Goal: Transaction & Acquisition: Purchase product/service

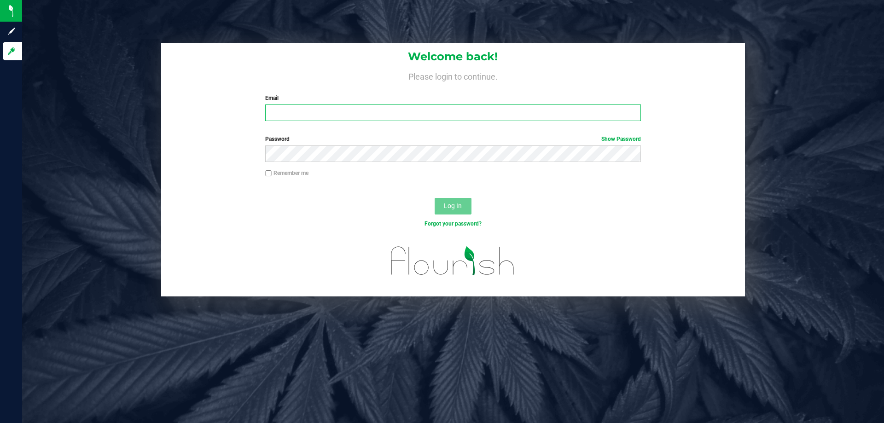
click at [362, 114] on input "Email" at bounding box center [452, 113] width 375 height 17
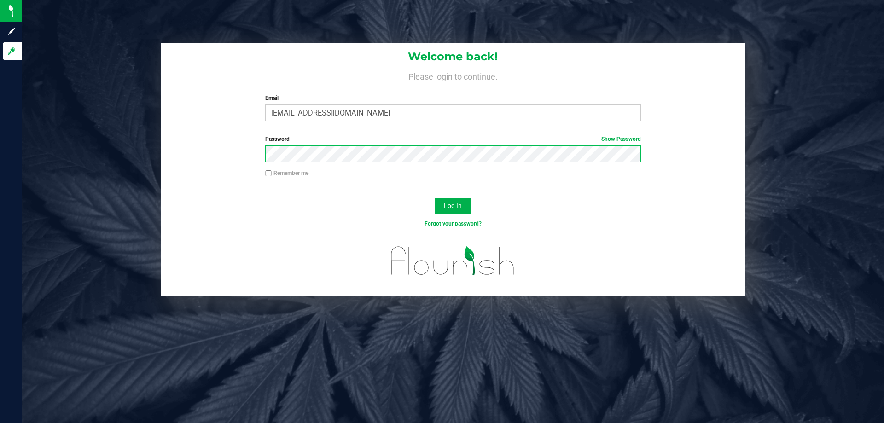
click at [435, 198] on button "Log In" at bounding box center [453, 206] width 37 height 17
click at [346, 113] on input "bhutchinson@liveparalell.com" at bounding box center [452, 113] width 375 height 17
type input "[EMAIL_ADDRESS][DOMAIN_NAME]"
click at [435, 198] on button "Log In" at bounding box center [453, 206] width 37 height 17
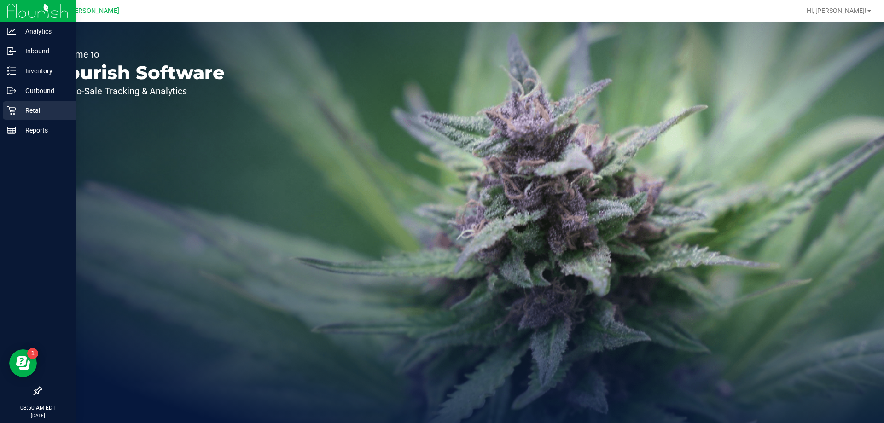
click at [12, 113] on icon at bounding box center [11, 110] width 9 height 9
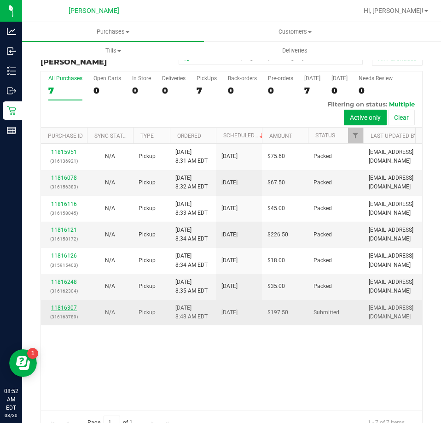
click at [72, 304] on link "11816307" at bounding box center [64, 307] width 26 height 6
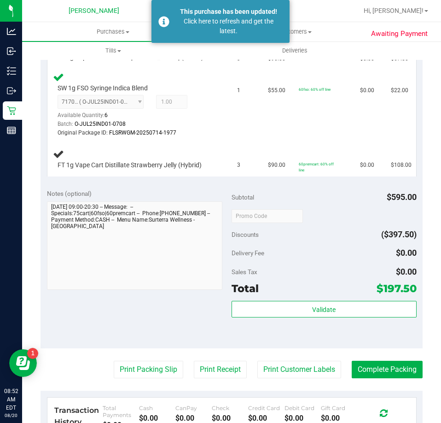
scroll to position [322, 0]
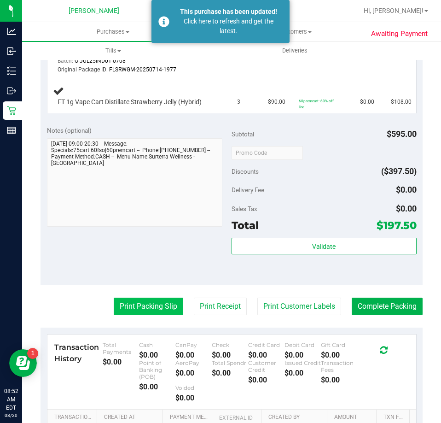
click at [145, 311] on button "Print Packing Slip" at bounding box center [149, 305] width 70 height 17
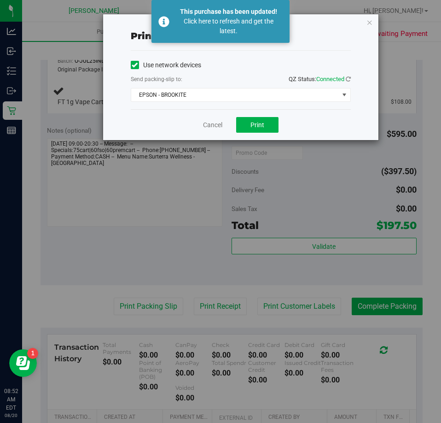
click at [216, 115] on div "Cancel Print" at bounding box center [241, 124] width 220 height 31
click at [214, 122] on link "Cancel" at bounding box center [212, 125] width 19 height 10
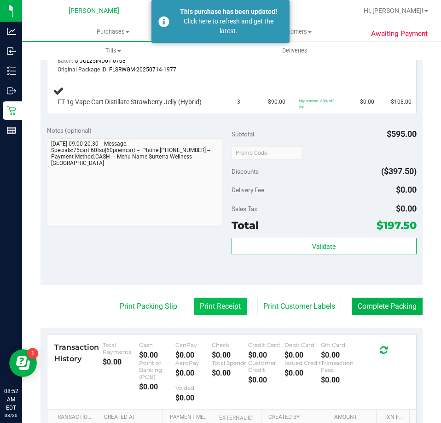
click at [202, 303] on button "Print Receipt" at bounding box center [220, 305] width 53 height 17
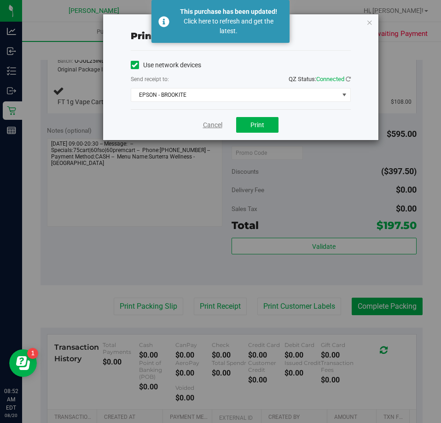
click at [212, 123] on link "Cancel" at bounding box center [212, 125] width 19 height 10
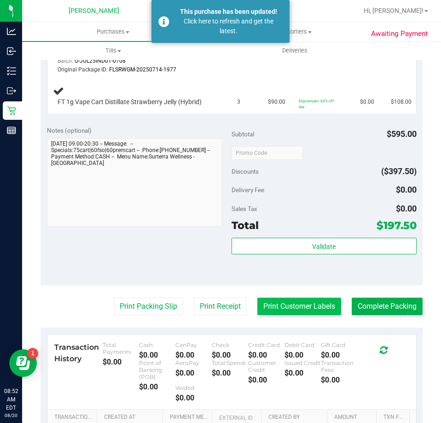
click at [267, 302] on button "Print Customer Labels" at bounding box center [299, 305] width 84 height 17
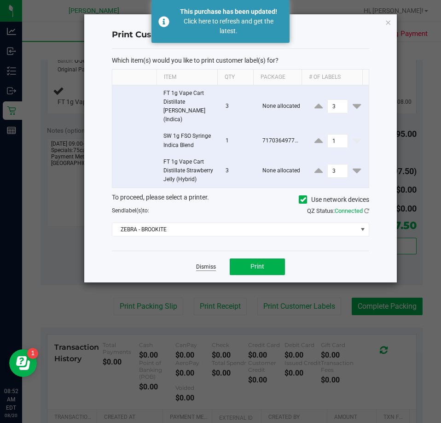
click at [211, 263] on link "Dismiss" at bounding box center [206, 267] width 20 height 8
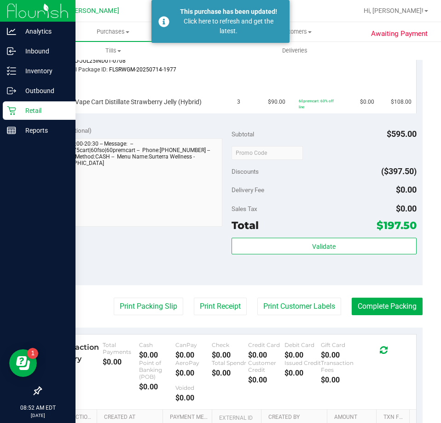
click at [28, 109] on p "Retail" at bounding box center [43, 110] width 55 height 11
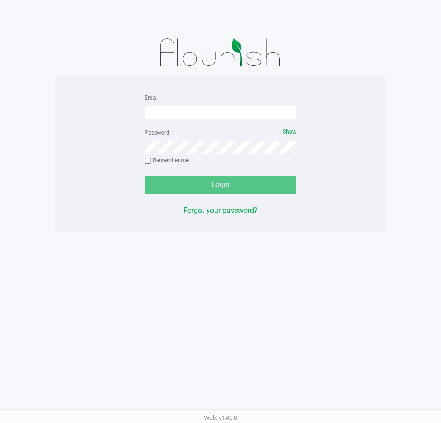
click at [209, 115] on input "Email" at bounding box center [221, 112] width 152 height 14
type input "[EMAIL_ADDRESS][DOMAIN_NAME]"
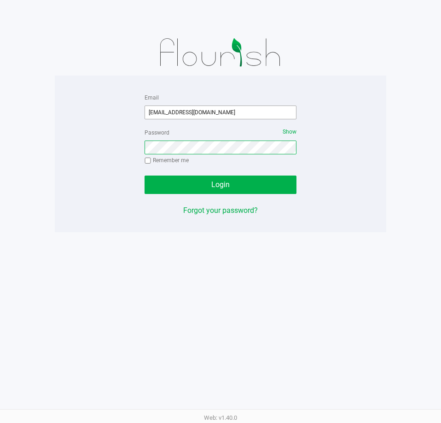
click at [145, 175] on button "Login" at bounding box center [221, 184] width 152 height 18
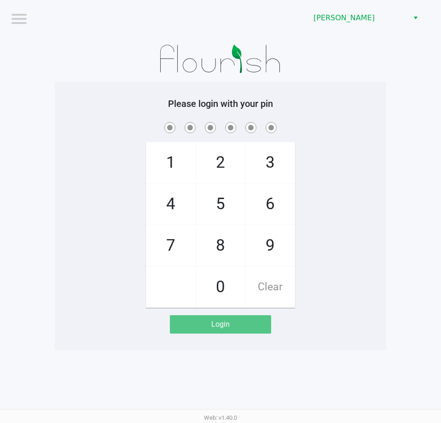
click at [329, 81] on div at bounding box center [220, 59] width 331 height 46
checkbox input "true"
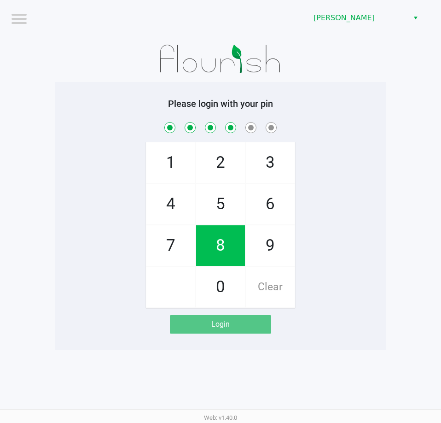
checkbox input "true"
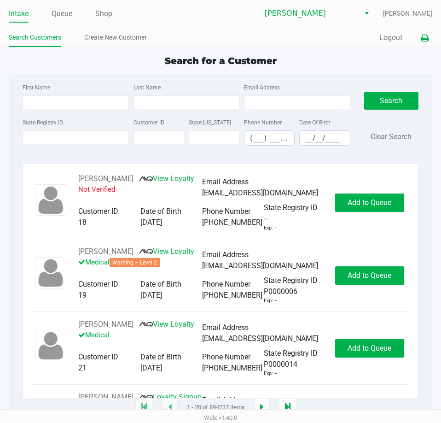
click at [430, 37] on button at bounding box center [424, 37] width 15 height 17
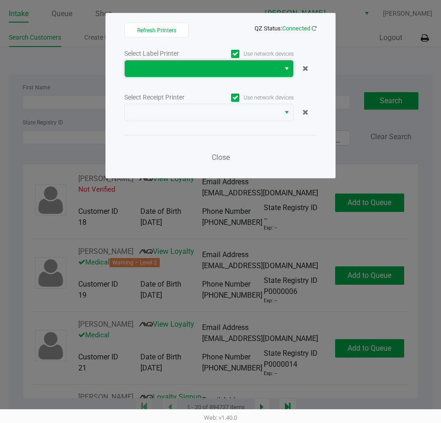
click at [236, 75] on span at bounding box center [202, 68] width 155 height 17
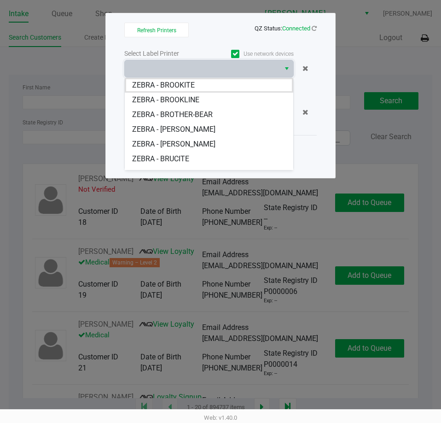
click at [227, 87] on BROOKITE "ZEBRA - BROOKITE" at bounding box center [209, 85] width 169 height 15
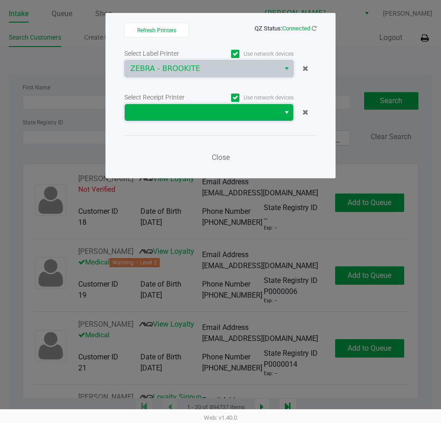
click at [227, 109] on span at bounding box center [202, 112] width 144 height 11
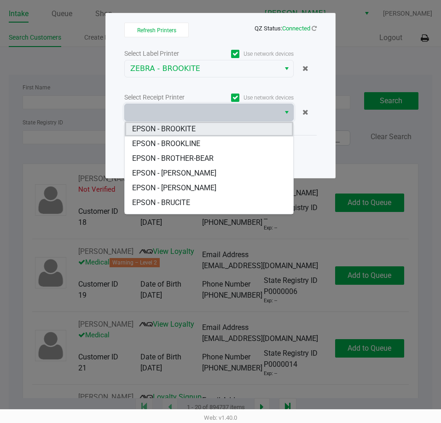
click at [221, 127] on BROOKITE "EPSON - BROOKITE" at bounding box center [209, 129] width 169 height 15
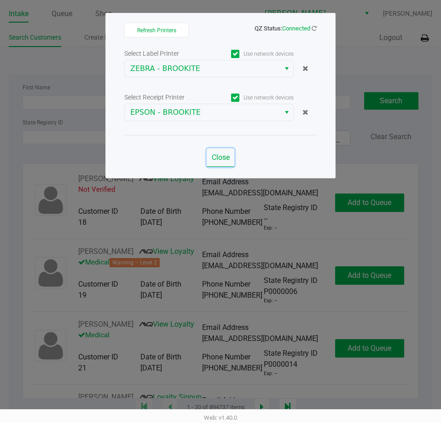
click at [222, 149] on button "Close" at bounding box center [221, 157] width 28 height 18
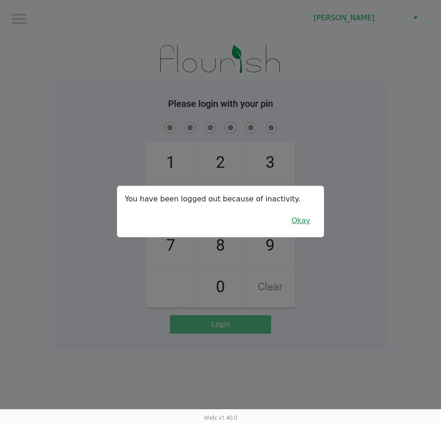
click at [303, 227] on button "Okay" at bounding box center [300, 220] width 31 height 17
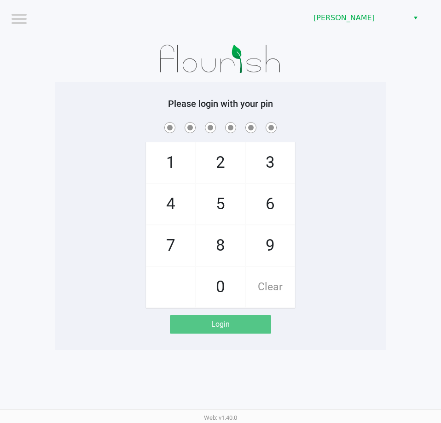
click at [347, 232] on div "1 4 7 2 5 8 0 3 6 9 Clear" at bounding box center [220, 213] width 331 height 187
click at [354, 260] on div "1 4 7 2 5 8 0 3 6 9 Clear" at bounding box center [220, 213] width 331 height 187
checkbox input "true"
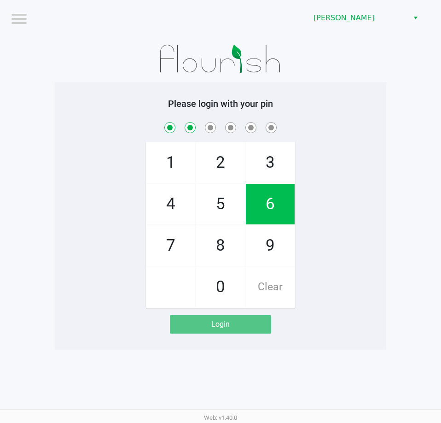
checkbox input "true"
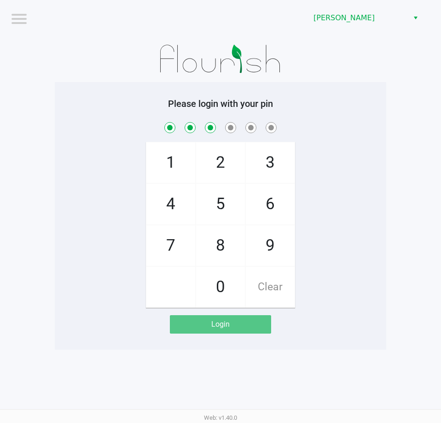
checkbox input "true"
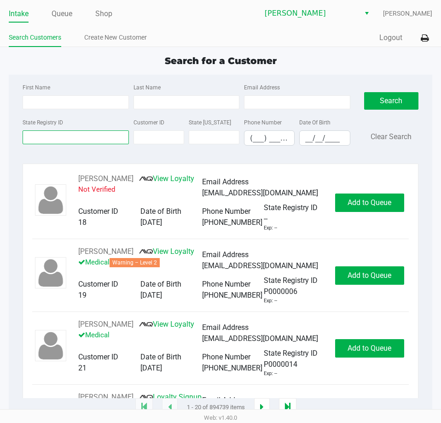
click at [70, 139] on input "State Registry ID" at bounding box center [76, 137] width 106 height 14
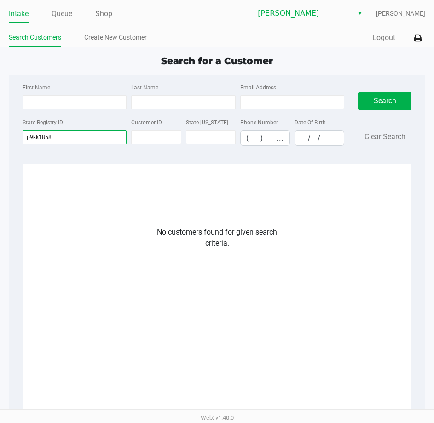
click at [31, 139] on input "p9kk1858" at bounding box center [75, 137] width 104 height 14
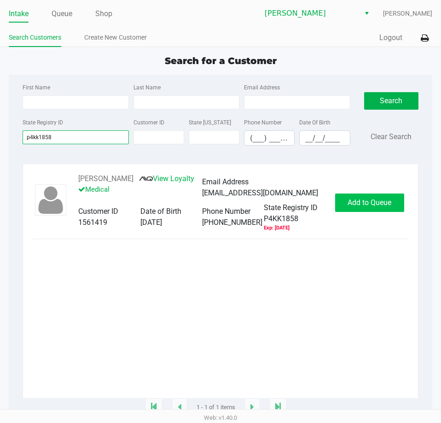
type input "p4kk1858"
click at [373, 206] on span "Add to Queue" at bounding box center [370, 202] width 44 height 9
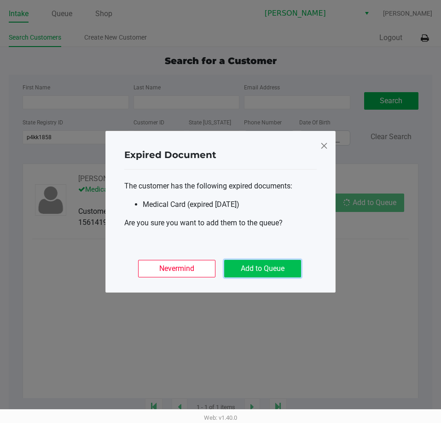
drag, startPoint x: 287, startPoint y: 271, endPoint x: 319, endPoint y: 239, distance: 44.9
click at [286, 270] on button "Add to Queue" at bounding box center [262, 268] width 77 height 17
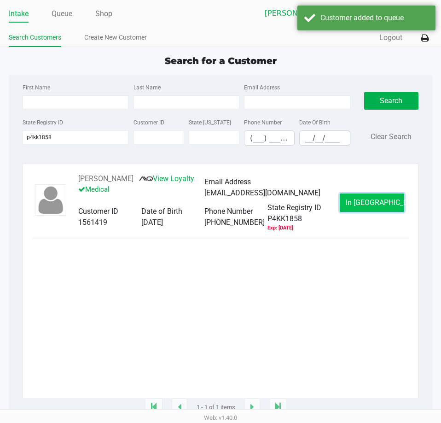
click at [360, 206] on span "In [GEOGRAPHIC_DATA]" at bounding box center [384, 202] width 77 height 9
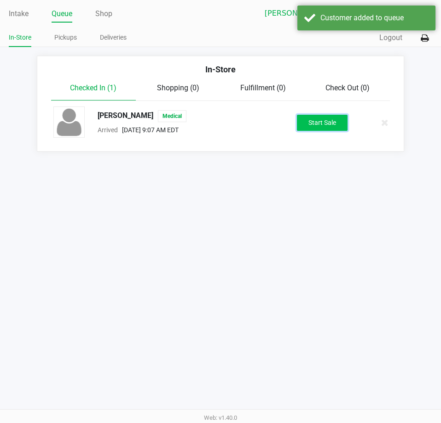
click at [311, 128] on button "Start Sale" at bounding box center [322, 123] width 51 height 16
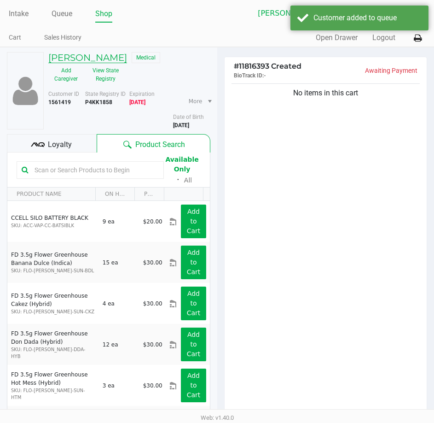
click at [99, 60] on h5 "[PERSON_NAME]" at bounding box center [87, 57] width 79 height 11
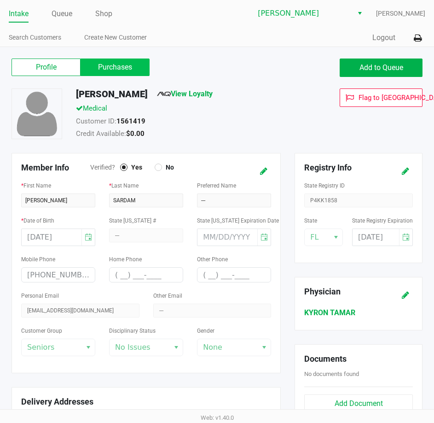
click at [114, 66] on label "Purchases" at bounding box center [115, 66] width 69 height 17
click at [0, 0] on 1 "Purchases" at bounding box center [0, 0] width 0 height 0
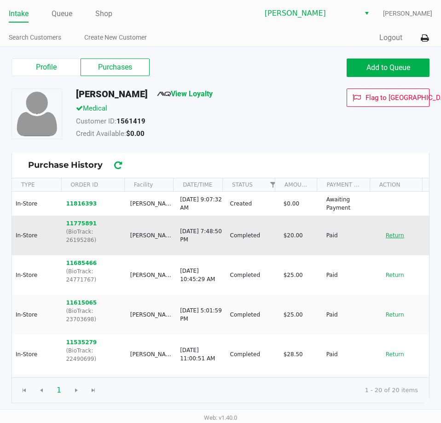
click at [387, 236] on button "Return" at bounding box center [395, 235] width 30 height 15
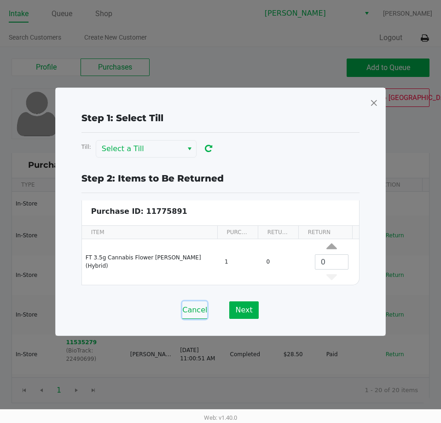
click at [198, 311] on button "Cancel" at bounding box center [194, 309] width 25 height 17
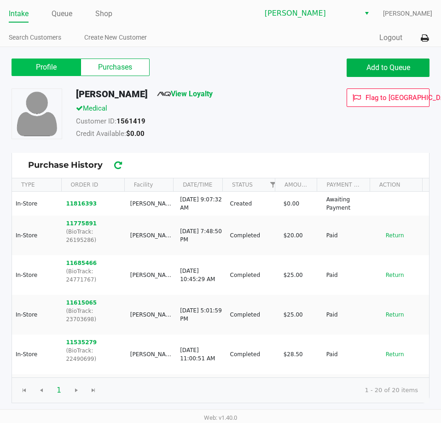
click at [57, 63] on label "Profile" at bounding box center [46, 66] width 69 height 17
click at [0, 0] on 0 "Profile" at bounding box center [0, 0] width 0 height 0
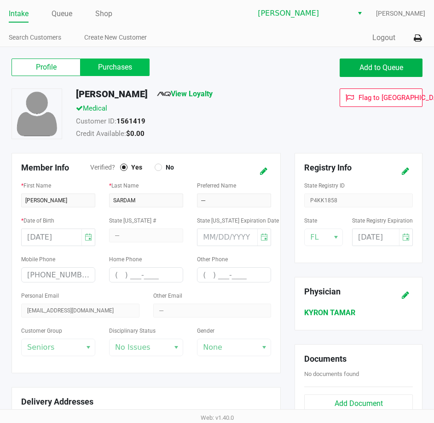
drag, startPoint x: 119, startPoint y: 53, endPoint x: 121, endPoint y: 60, distance: 7.7
click at [119, 54] on div "Profile Purchases Add to Queue [PERSON_NAME] View Loyalty Medical Customer ID: …" at bounding box center [217, 369] width 434 height 644
click at [121, 60] on label "Purchases" at bounding box center [115, 66] width 69 height 17
click at [0, 0] on 1 "Purchases" at bounding box center [0, 0] width 0 height 0
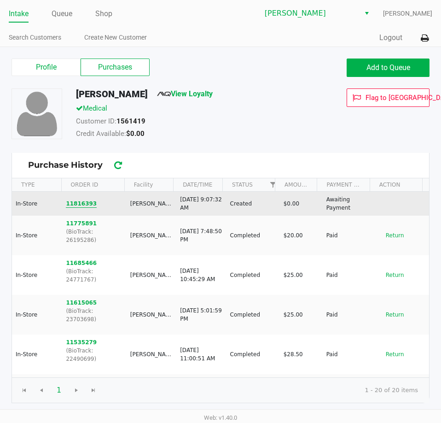
click at [70, 202] on button "11816393" at bounding box center [81, 203] width 31 height 8
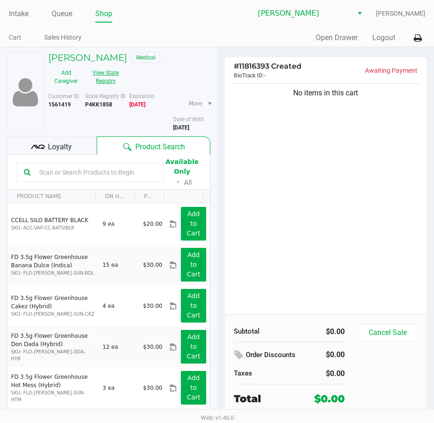
click at [110, 81] on button "View State Registry" at bounding box center [103, 76] width 39 height 23
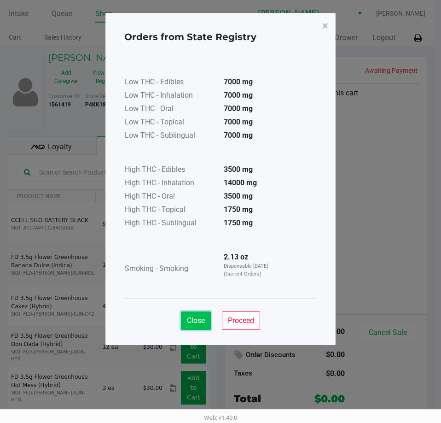
click at [196, 313] on button "Close" at bounding box center [196, 320] width 30 height 18
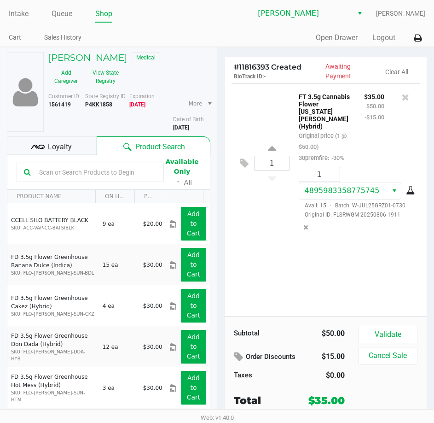
click at [42, 146] on icon at bounding box center [38, 147] width 14 height 14
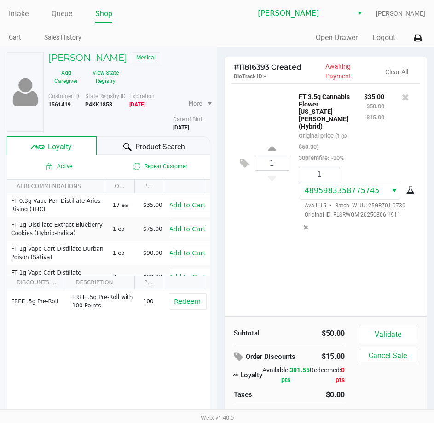
scroll to position [35, 0]
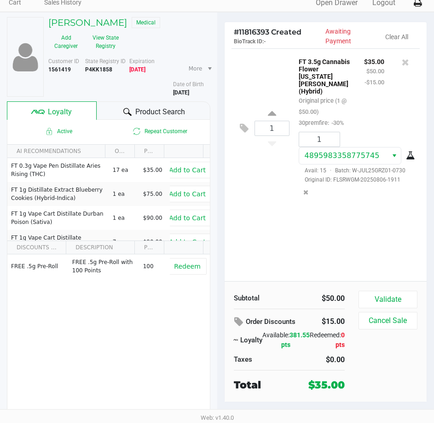
click at [393, 291] on button "Validate" at bounding box center [388, 299] width 59 height 17
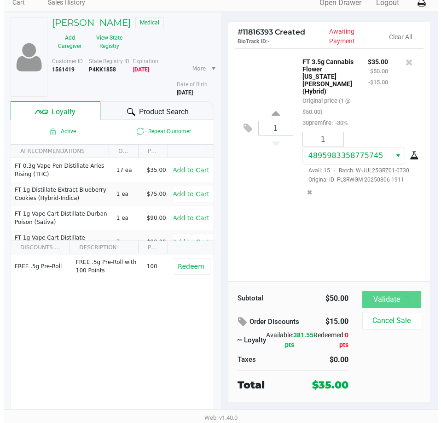
scroll to position [0, 0]
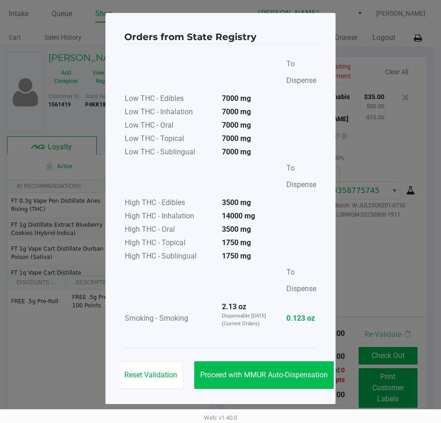
click at [279, 379] on button "Proceed with MMUR Auto-Dispensation" at bounding box center [263, 375] width 139 height 28
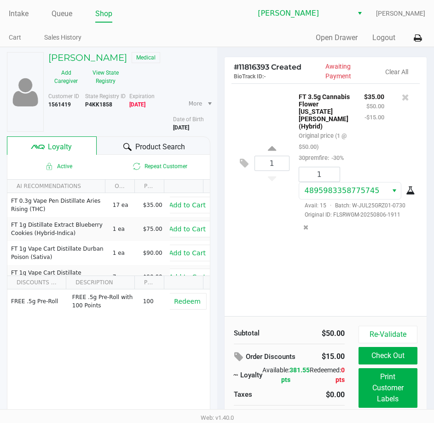
click at [387, 394] on ngb-modal-window "Orders from State Registry To Dispense Low THC - Edibles 7000 mg Low THC - Inha…" at bounding box center [217, 211] width 434 height 423
click at [395, 398] on button "Print Customer Labels" at bounding box center [388, 388] width 59 height 40
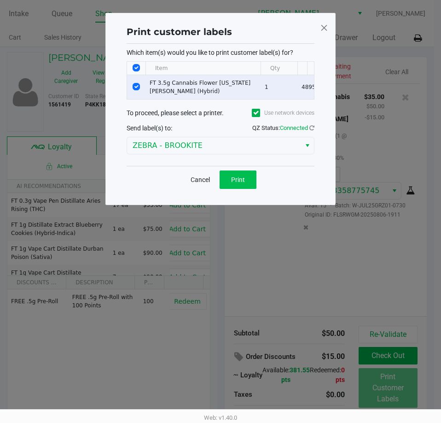
click at [241, 189] on button "Print" at bounding box center [238, 179] width 37 height 18
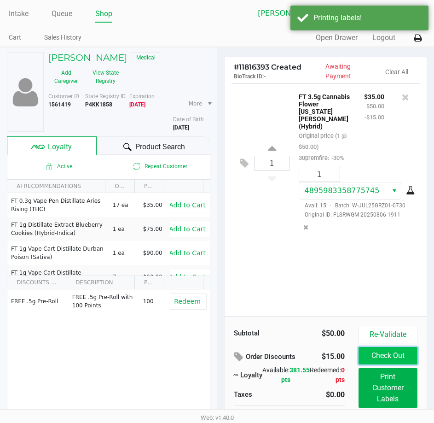
click at [392, 356] on button "Check Out" at bounding box center [388, 355] width 59 height 17
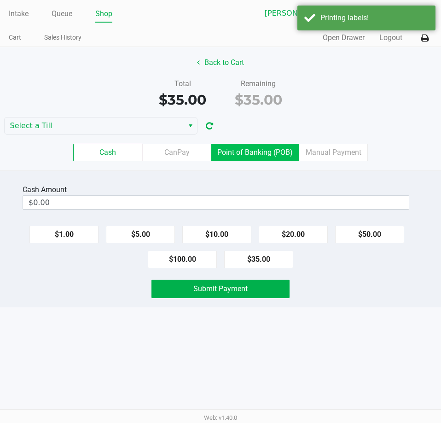
click at [259, 152] on label "Point of Banking (POB)" at bounding box center [254, 152] width 87 height 17
click at [0, 0] on 7 "Point of Banking (POB)" at bounding box center [0, 0] width 0 height 0
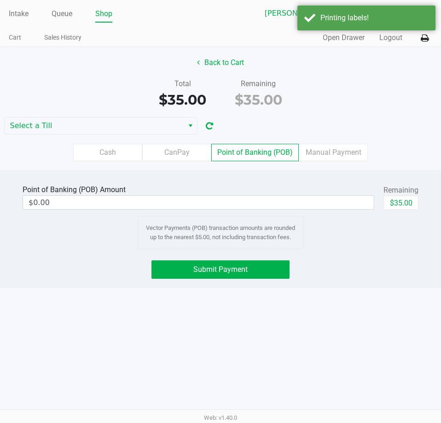
click at [394, 199] on button "$35.00" at bounding box center [401, 203] width 35 height 14
type input "$35.00"
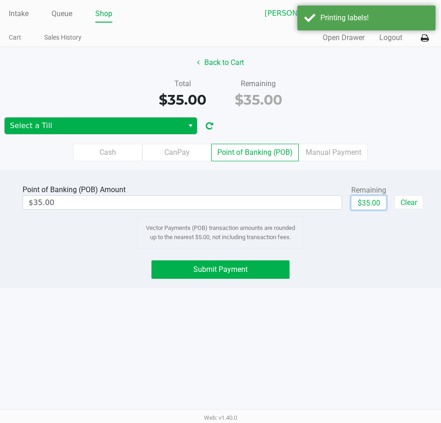
click at [77, 121] on span "Select a Till" at bounding box center [94, 125] width 168 height 11
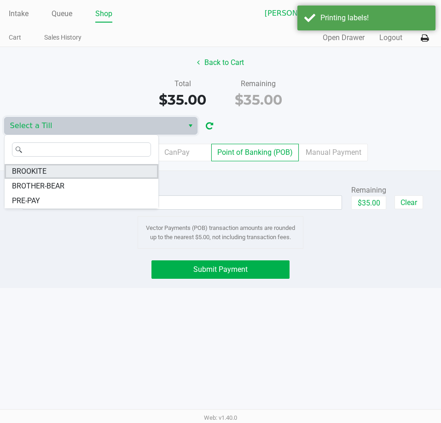
click at [101, 175] on li "BROOKITE" at bounding box center [82, 171] width 154 height 15
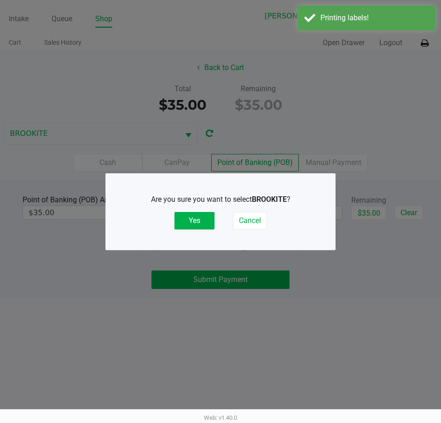
click at [192, 219] on button "Yes" at bounding box center [194, 220] width 40 height 17
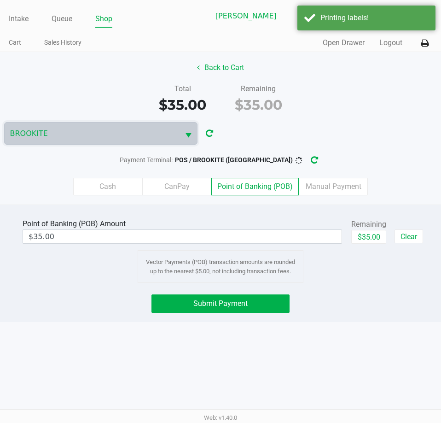
click at [271, 286] on div "Point of Banking (POB) Amount $35.00 Remaining $35.00 Clear Vector Payments (PO…" at bounding box center [220, 262] width 441 height 117
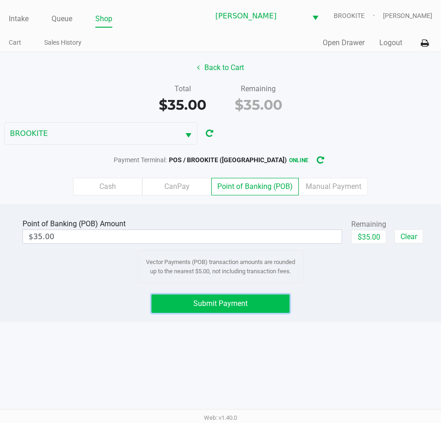
click at [247, 303] on span "Submit Payment" at bounding box center [220, 303] width 54 height 9
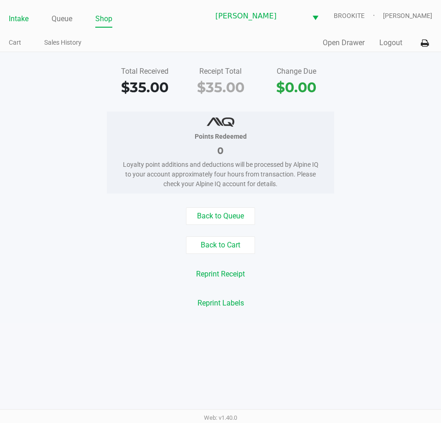
click at [28, 20] on link "Intake" at bounding box center [19, 18] width 20 height 13
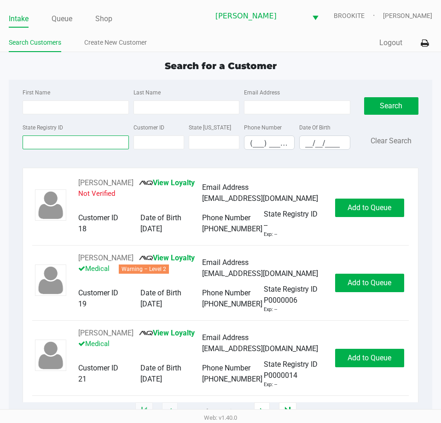
click at [80, 144] on input "State Registry ID" at bounding box center [76, 142] width 106 height 14
click at [57, 19] on link "Queue" at bounding box center [62, 18] width 21 height 13
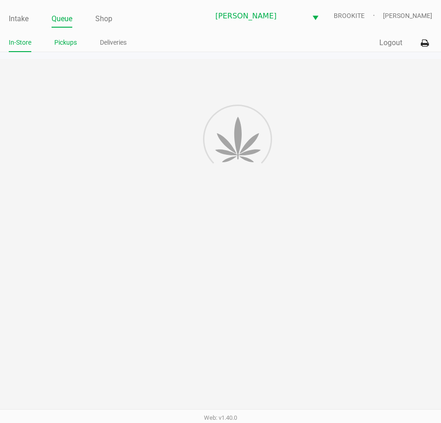
click at [74, 50] on li "Pickups" at bounding box center [65, 44] width 23 height 16
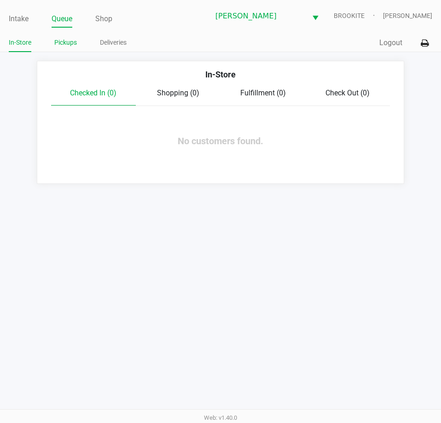
click at [76, 42] on link "Pickups" at bounding box center [65, 43] width 23 height 12
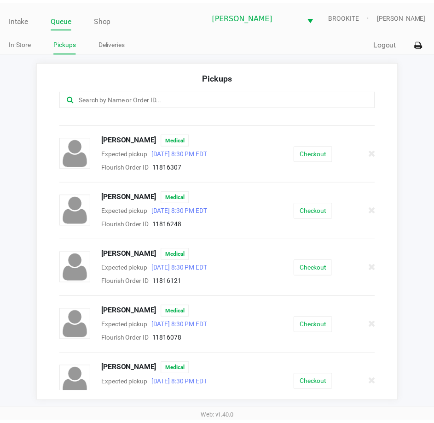
scroll to position [109, 0]
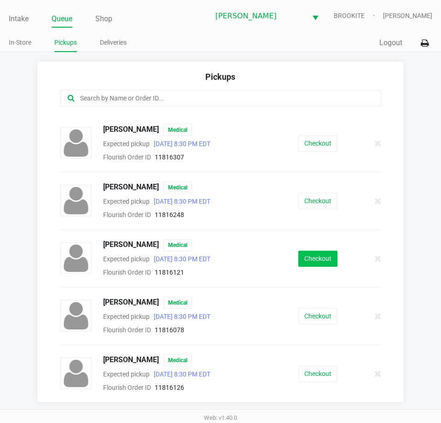
click at [307, 265] on button "Checkout" at bounding box center [317, 258] width 39 height 16
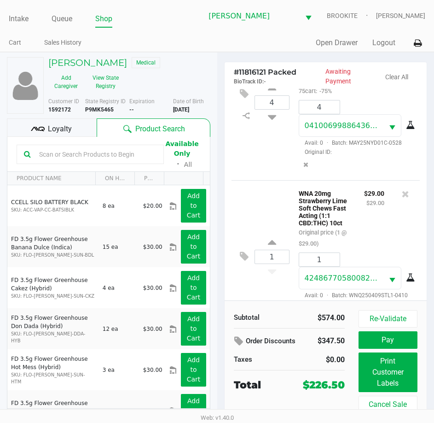
scroll to position [384, 0]
click at [55, 136] on div "Loyalty" at bounding box center [52, 127] width 90 height 18
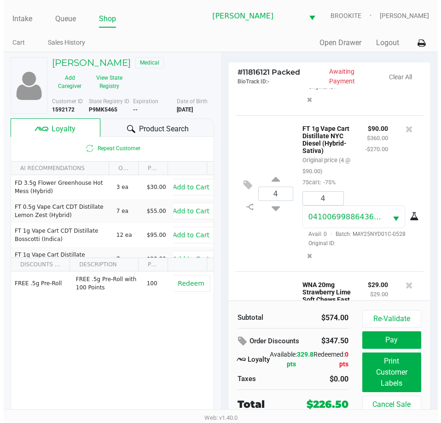
scroll to position [292, 0]
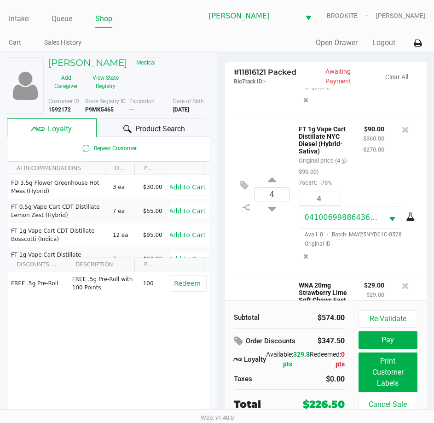
click at [237, 237] on div "4 FT 1g Vape Cart Distillate NYC Diesel (Hybrid-Sativa) Original price (4 @ $90…" at bounding box center [326, 194] width 189 height 156
click at [250, 211] on icon at bounding box center [246, 206] width 7 height 7
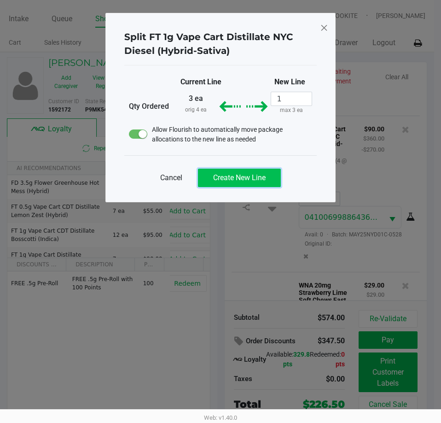
click at [240, 176] on span "Create New Line" at bounding box center [239, 177] width 52 height 9
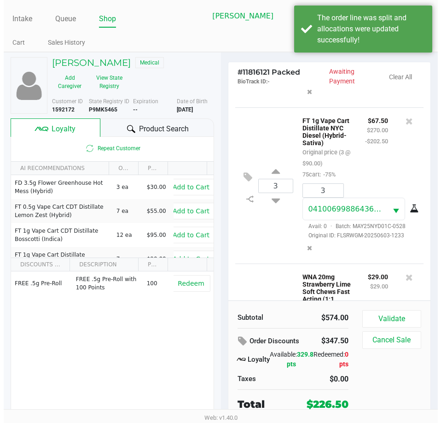
scroll to position [298, 0]
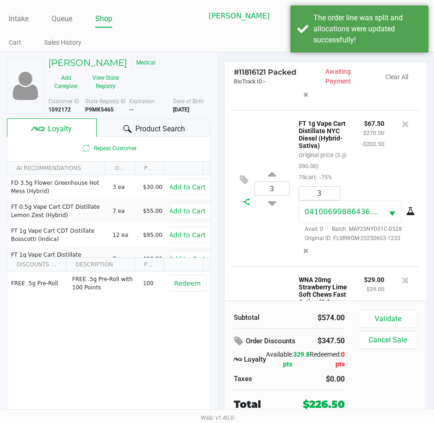
click at [250, 205] on icon at bounding box center [246, 201] width 7 height 7
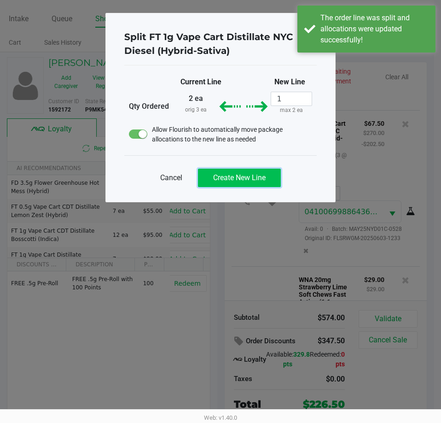
click at [268, 171] on button "Create New Line" at bounding box center [239, 178] width 83 height 18
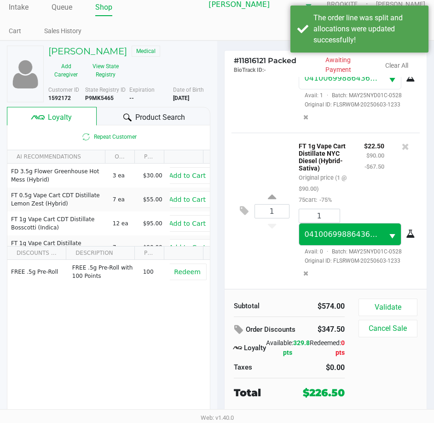
scroll to position [17, 0]
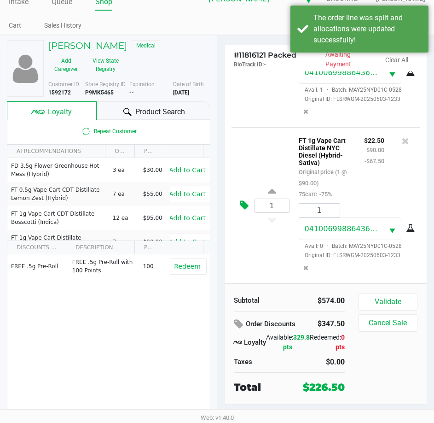
click at [245, 204] on icon at bounding box center [244, 205] width 9 height 11
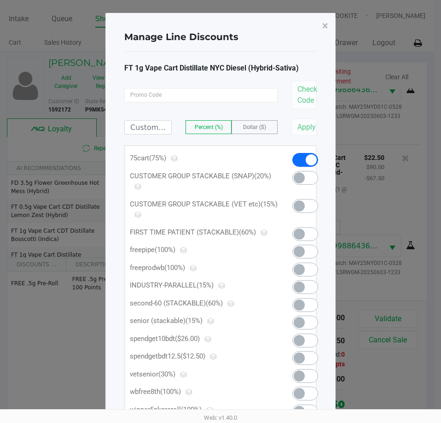
click at [298, 340] on span at bounding box center [299, 340] width 11 height 11
click at [325, 26] on span "×" at bounding box center [325, 25] width 6 height 13
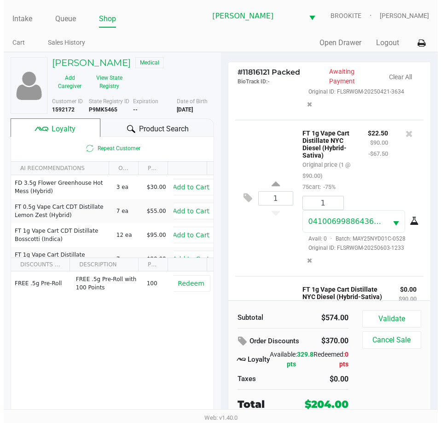
scroll to position [613, 0]
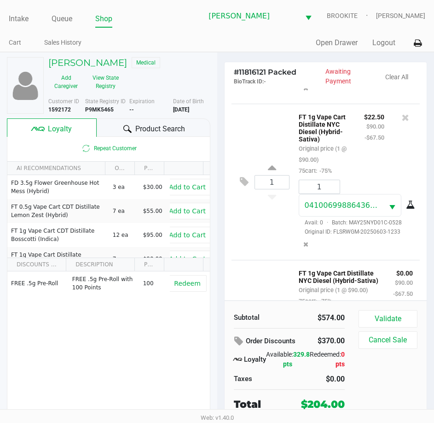
click at [232, 250] on div "1 FT 1g Vape Cart Distillate NYC Diesel (Hybrid-Sativa) Original price (1 @ $90…" at bounding box center [326, 182] width 189 height 156
click at [238, 250] on div "1 FT 1g Vape Cart Distillate NYC Diesel (Hybrid-Sativa) Original price (1 @ $90…" at bounding box center [326, 182] width 189 height 156
click at [241, 187] on icon at bounding box center [244, 181] width 9 height 11
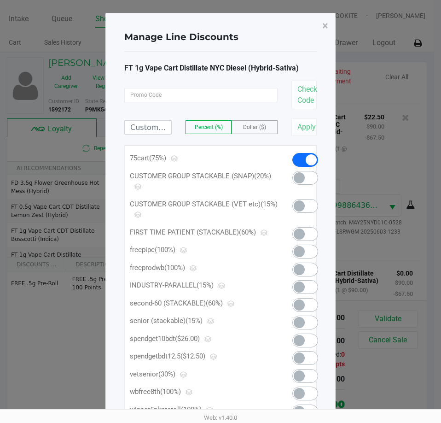
click at [297, 342] on span at bounding box center [299, 340] width 11 height 11
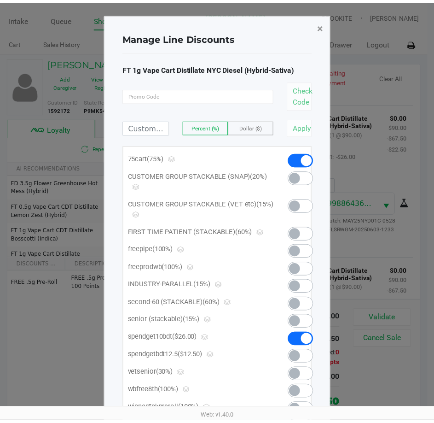
scroll to position [819, 0]
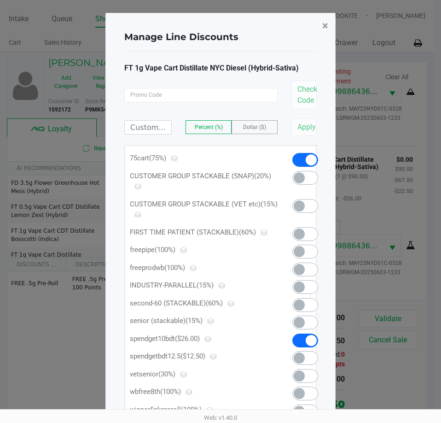
click at [324, 28] on span "×" at bounding box center [325, 25] width 6 height 13
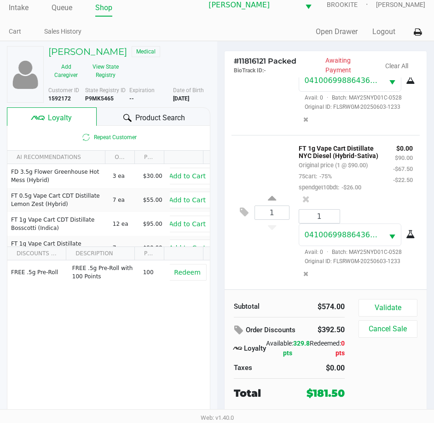
scroll to position [17, 0]
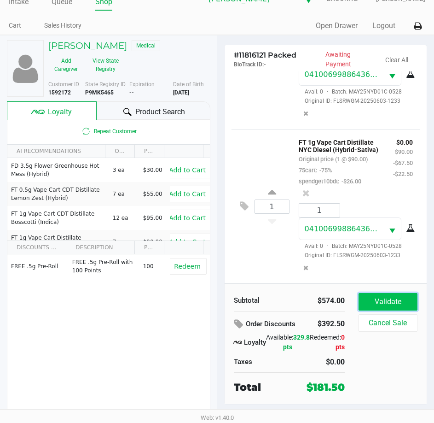
click at [397, 300] on button "Validate" at bounding box center [388, 301] width 59 height 17
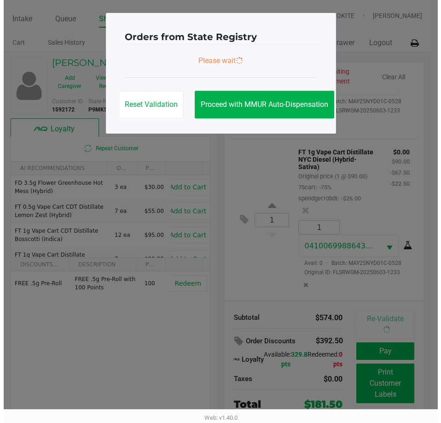
scroll to position [841, 0]
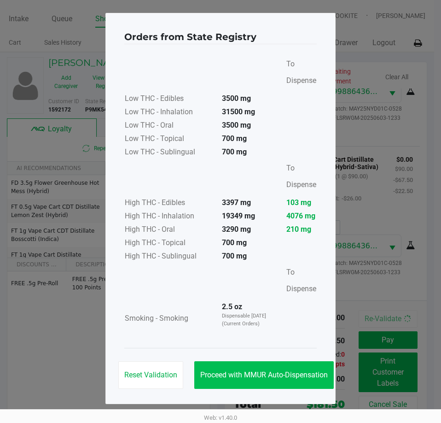
click at [263, 387] on button "Proceed with MMUR Auto-Dispensation" at bounding box center [263, 375] width 139 height 28
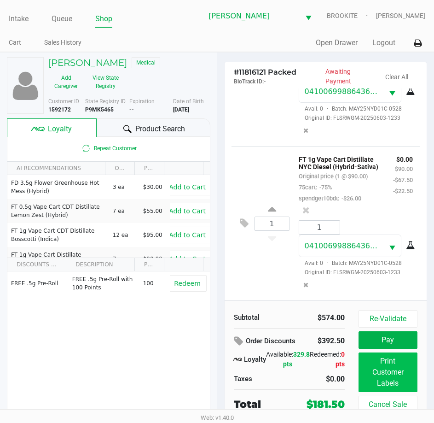
click at [390, 378] on button "Print Customer Labels" at bounding box center [388, 372] width 59 height 40
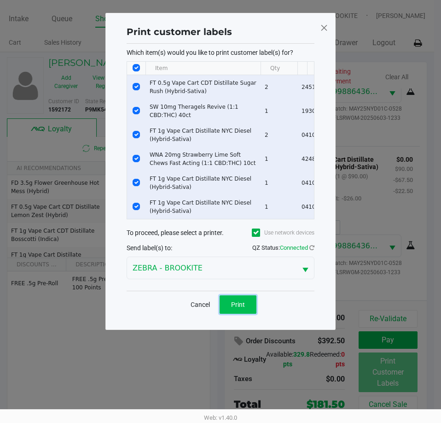
click at [236, 314] on button "Print" at bounding box center [238, 304] width 37 height 18
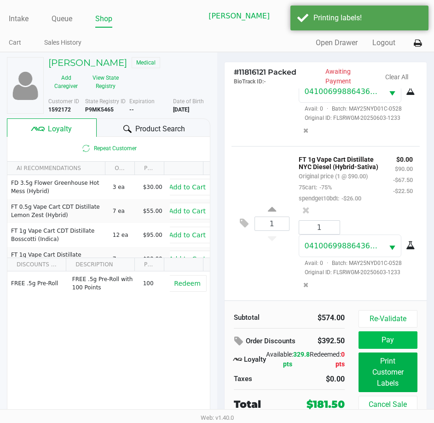
click at [396, 344] on button "Pay" at bounding box center [388, 339] width 59 height 17
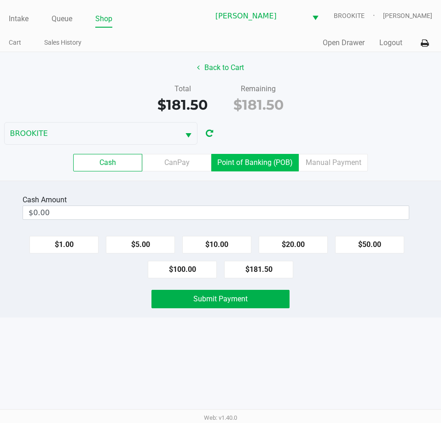
click at [261, 165] on label "Point of Banking (POB)" at bounding box center [254, 162] width 87 height 17
click at [0, 0] on 7 "Point of Banking (POB)" at bounding box center [0, 0] width 0 height 0
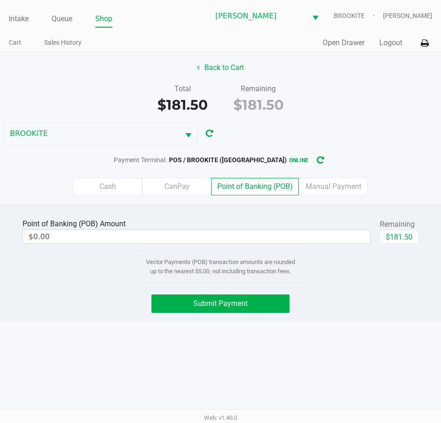
click at [405, 238] on button "$181.50" at bounding box center [399, 237] width 39 height 14
type input "$181.50"
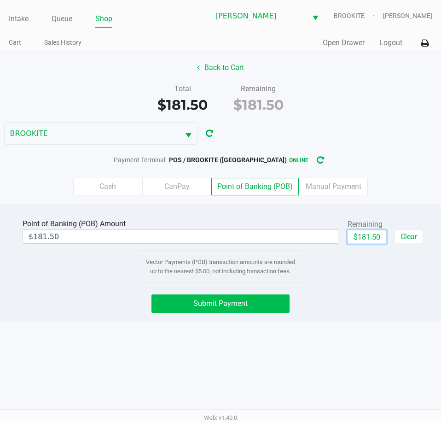
click at [256, 302] on button "Submit Payment" at bounding box center [220, 303] width 138 height 18
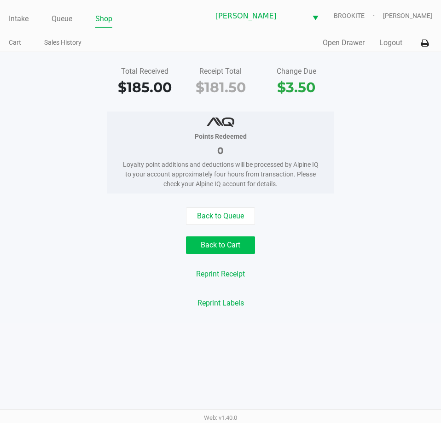
click at [239, 244] on button "Back to Cart" at bounding box center [220, 244] width 69 height 17
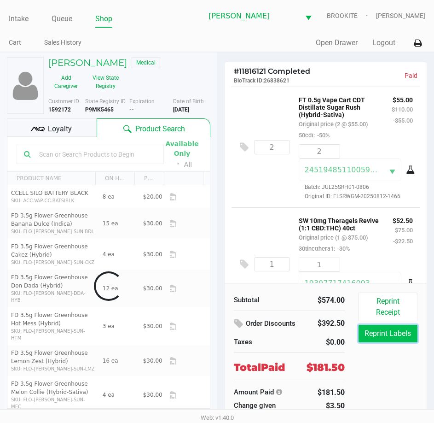
click at [395, 337] on button "Reprint Labels" at bounding box center [388, 333] width 59 height 17
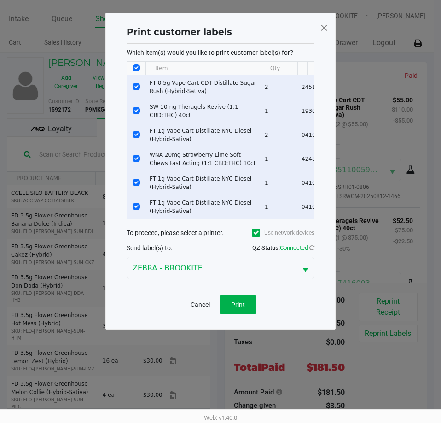
click at [137, 69] on input "Select All Rows" at bounding box center [136, 67] width 7 height 7
checkbox input "false"
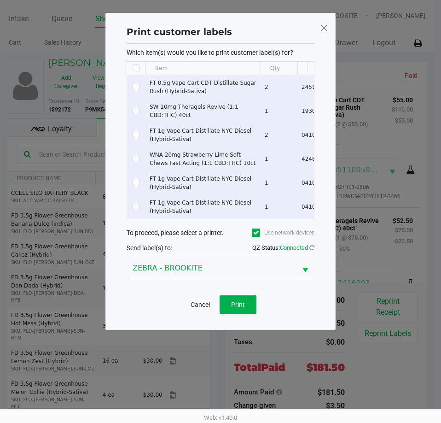
checkbox input "false"
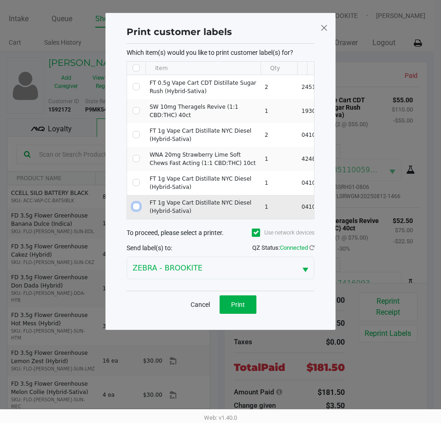
click at [136, 206] on input "Select Row" at bounding box center [136, 206] width 7 height 7
checkbox input "true"
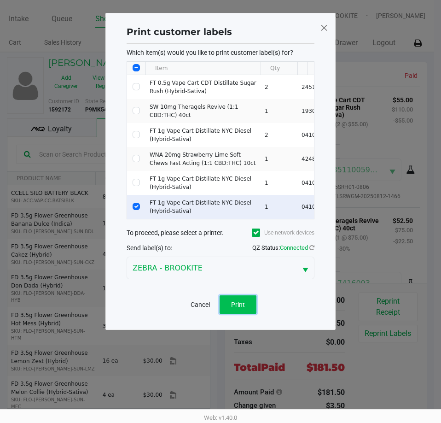
click at [244, 314] on button "Print" at bounding box center [238, 304] width 37 height 18
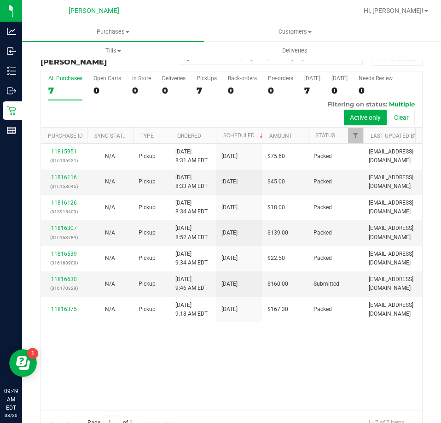
scroll to position [21, 0]
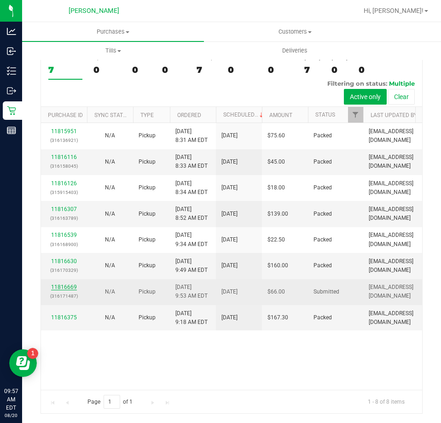
click at [69, 287] on link "11816669" at bounding box center [64, 287] width 26 height 6
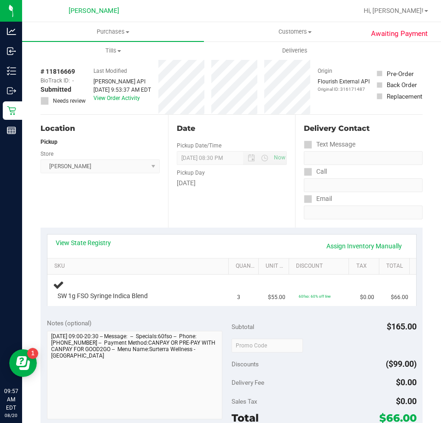
click at [102, 259] on th "SKU" at bounding box center [137, 266] width 181 height 17
click at [98, 244] on link "View State Registry" at bounding box center [83, 242] width 55 height 9
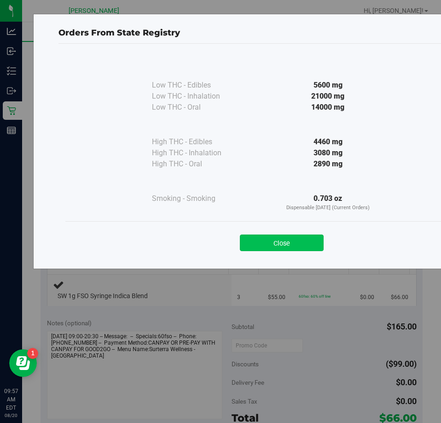
click at [285, 247] on button "Close" at bounding box center [282, 242] width 84 height 17
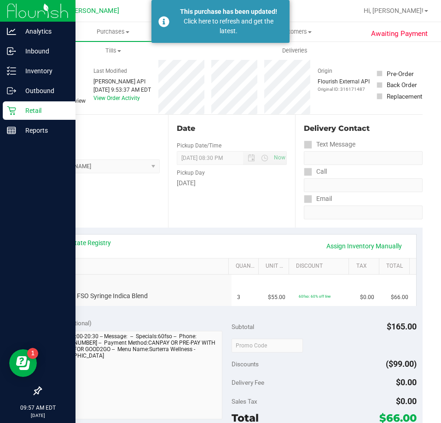
click at [10, 114] on icon at bounding box center [11, 110] width 9 height 9
